Goal: Check status: Check status

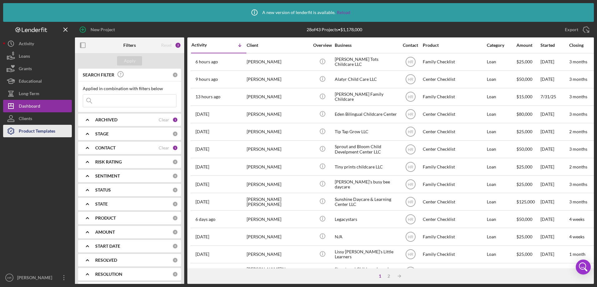
click at [22, 133] on div "Product Templates" at bounding box center [37, 132] width 37 height 14
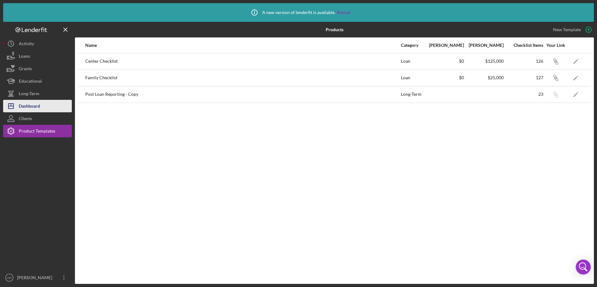
click at [26, 104] on div "Dashboard" at bounding box center [29, 107] width 21 height 14
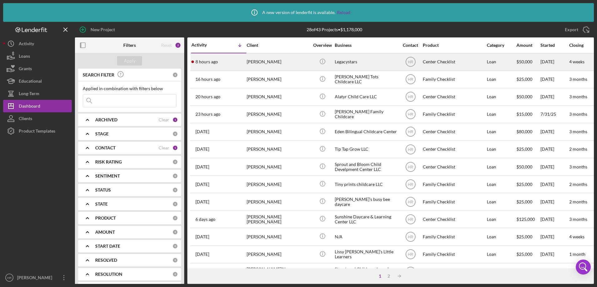
click at [242, 60] on div "8 hours ago [PERSON_NAME]" at bounding box center [218, 62] width 55 height 17
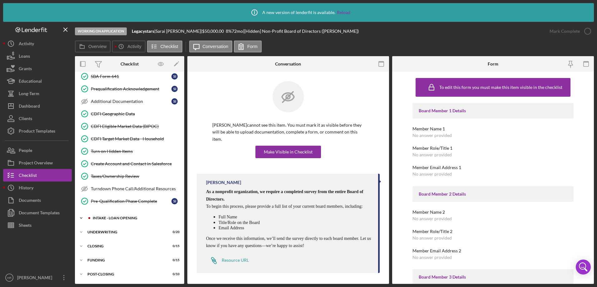
click at [113, 220] on div "INTAKE - LOAN OPENING" at bounding box center [135, 218] width 84 height 4
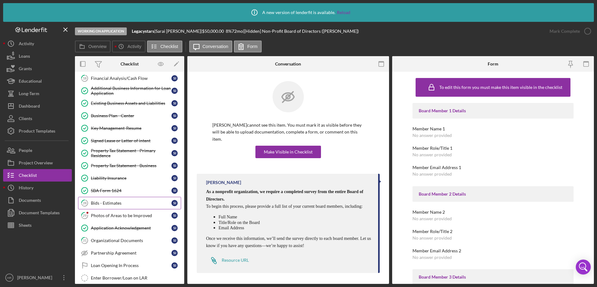
scroll to position [379, 0]
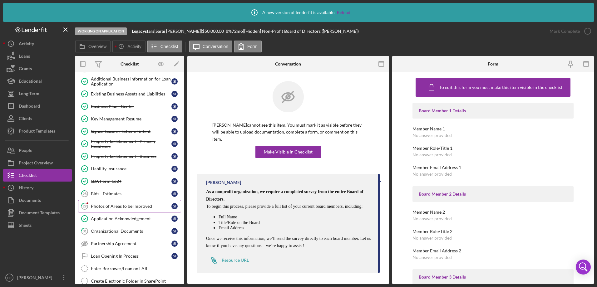
click at [114, 206] on div "Photos of Areas to be Improved" at bounding box center [131, 206] width 81 height 5
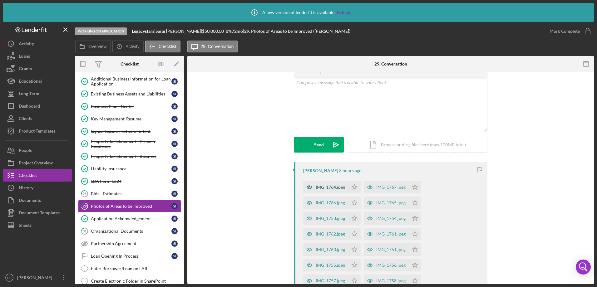
scroll to position [31, 0]
click at [327, 187] on div "IMG_1764.jpeg" at bounding box center [329, 188] width 29 height 5
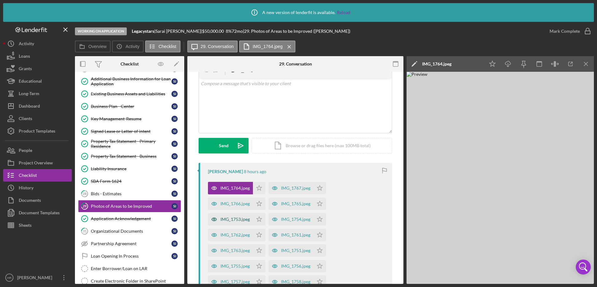
click at [237, 221] on div "IMG_1753.jpeg" at bounding box center [234, 219] width 29 height 5
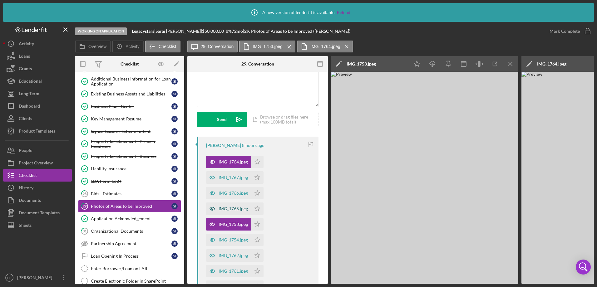
scroll to position [94, 0]
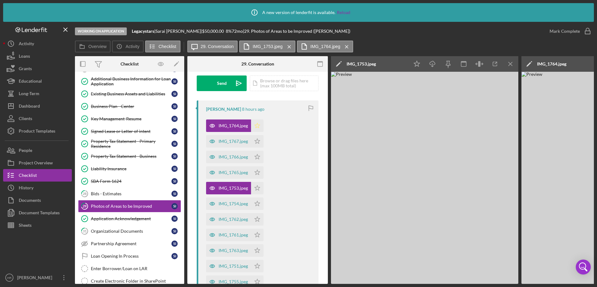
click at [255, 125] on polygon "button" at bounding box center [257, 125] width 5 height 5
click at [257, 140] on polygon "button" at bounding box center [257, 141] width 5 height 5
click at [259, 154] on icon "Icon/Star" at bounding box center [257, 157] width 12 height 12
click at [257, 172] on icon "Icon/Star" at bounding box center [257, 172] width 12 height 12
click at [258, 188] on icon "Icon/Star" at bounding box center [257, 188] width 12 height 12
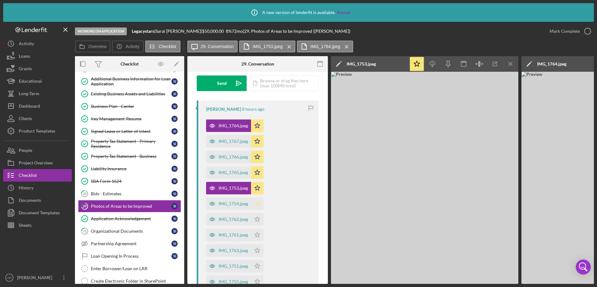
click at [254, 205] on icon "Icon/Star" at bounding box center [257, 204] width 12 height 12
click at [259, 220] on polygon "button" at bounding box center [257, 219] width 5 height 5
click at [258, 232] on icon "Icon/Star" at bounding box center [257, 235] width 12 height 12
click at [256, 249] on icon "Icon/Star" at bounding box center [257, 250] width 12 height 12
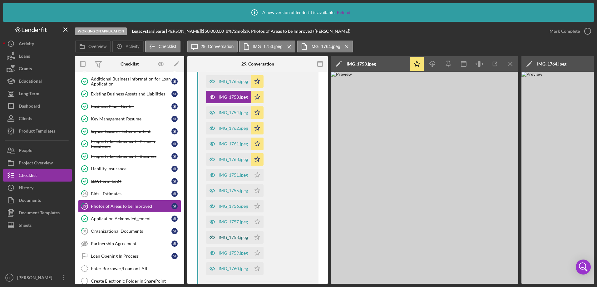
scroll to position [187, 0]
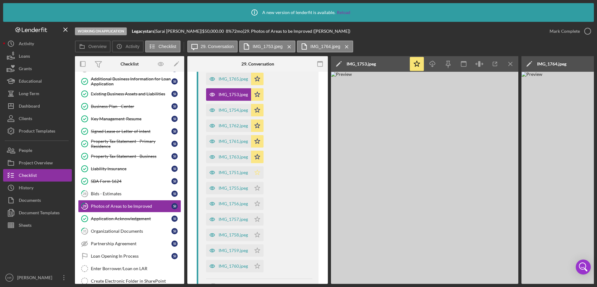
click at [254, 175] on icon "Icon/Star" at bounding box center [257, 172] width 12 height 12
click at [258, 193] on icon "Icon/Star" at bounding box center [257, 188] width 12 height 12
click at [257, 205] on polygon "button" at bounding box center [257, 203] width 5 height 5
click at [256, 218] on icon "Icon/Star" at bounding box center [257, 219] width 12 height 12
click at [256, 235] on icon "Icon/Star" at bounding box center [257, 235] width 12 height 12
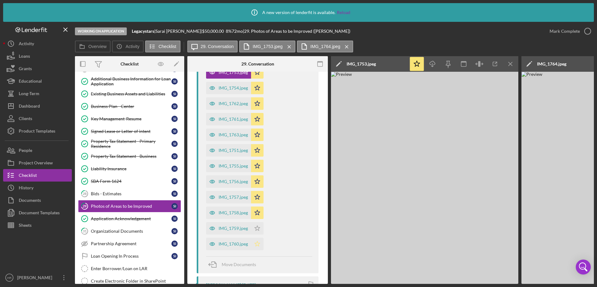
scroll to position [218, 0]
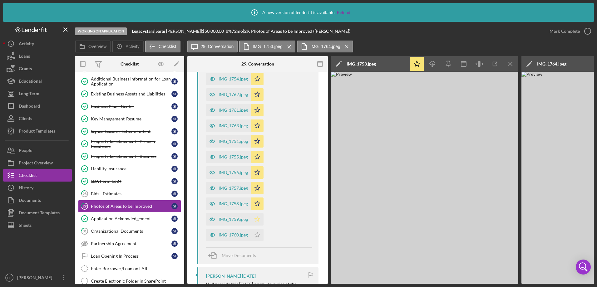
click at [254, 220] on icon "Icon/Star" at bounding box center [257, 219] width 12 height 12
click at [256, 234] on polygon "button" at bounding box center [257, 234] width 5 height 5
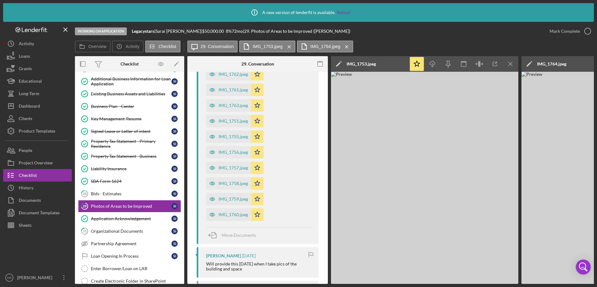
scroll to position [250, 0]
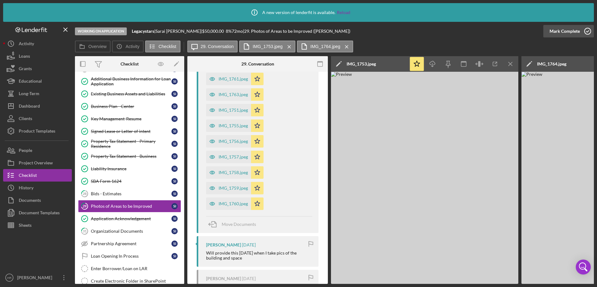
click at [585, 29] on icon "button" at bounding box center [587, 31] width 16 height 16
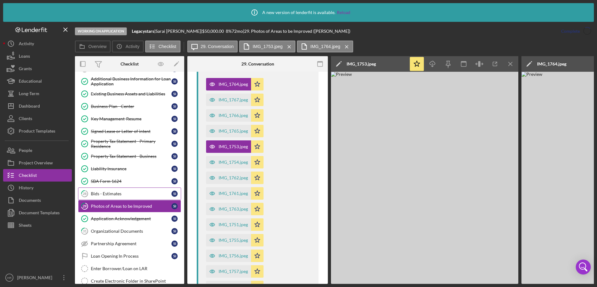
scroll to position [364, 0]
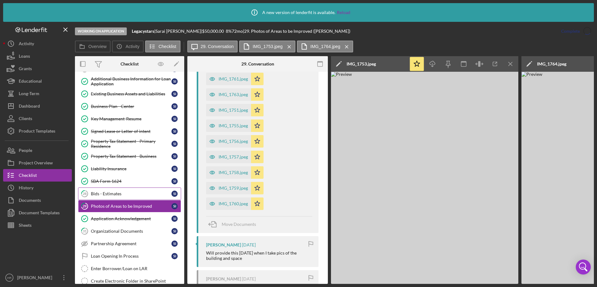
click at [116, 192] on div "Bids - Estimates" at bounding box center [131, 193] width 81 height 5
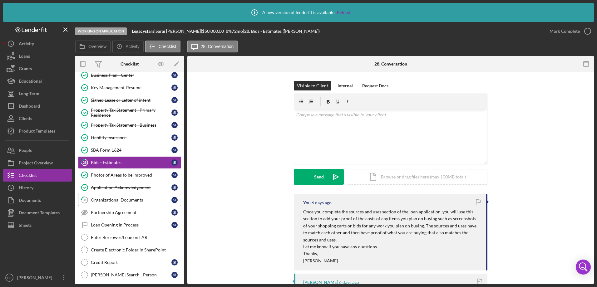
scroll to position [379, 0]
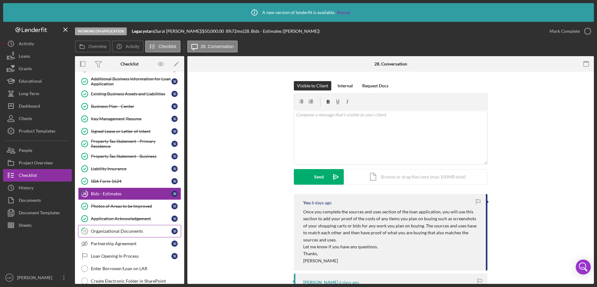
click at [118, 232] on div "Organizational Documents" at bounding box center [131, 231] width 81 height 5
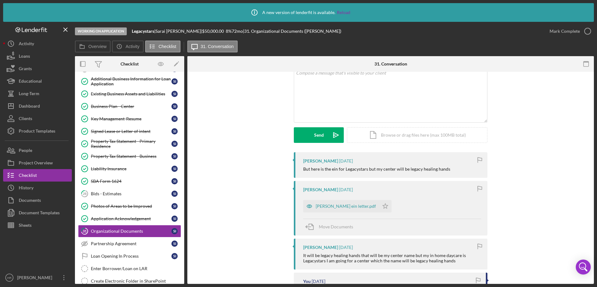
scroll to position [31, 0]
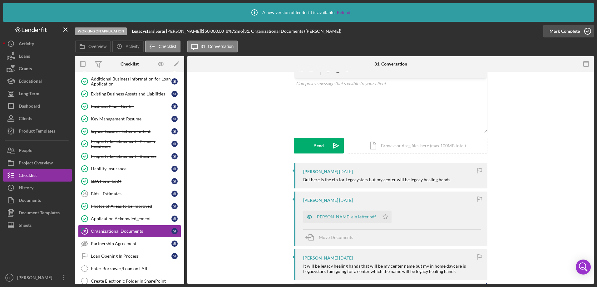
click at [588, 33] on icon "button" at bounding box center [587, 31] width 16 height 16
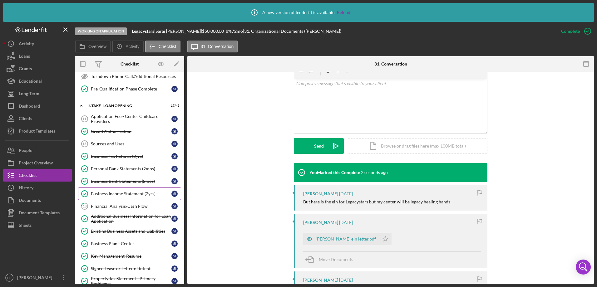
scroll to position [223, 0]
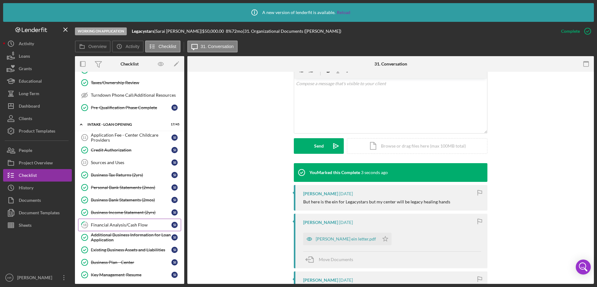
click at [104, 225] on div "Financial Analysis/Cash Flow" at bounding box center [131, 224] width 81 height 5
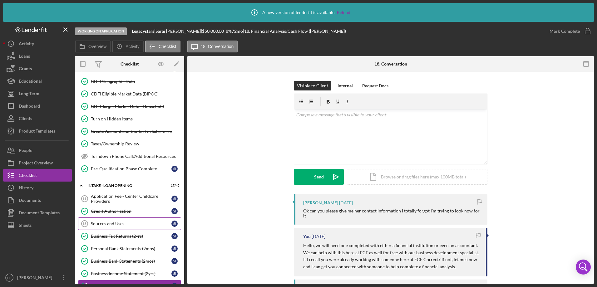
scroll to position [161, 0]
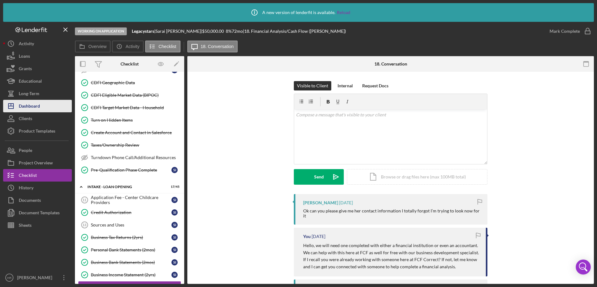
click at [26, 106] on div "Dashboard" at bounding box center [29, 107] width 21 height 14
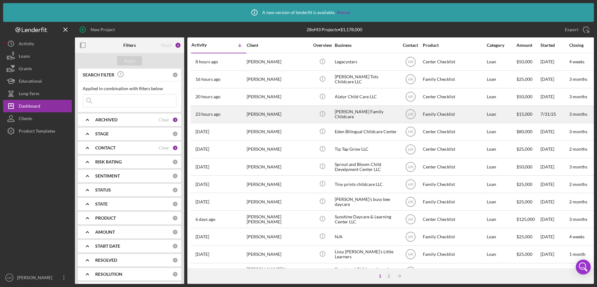
click at [326, 106] on div "Icon/Info" at bounding box center [321, 114] width 23 height 17
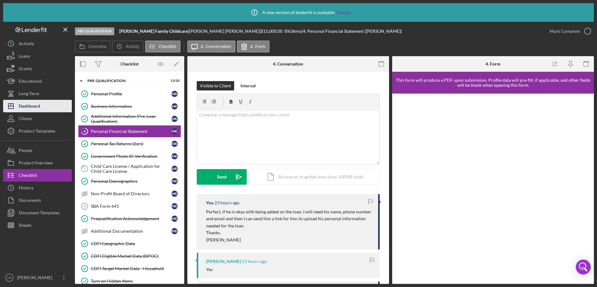
click at [36, 102] on div "Dashboard" at bounding box center [29, 107] width 21 height 14
